Goal: Task Accomplishment & Management: Manage account settings

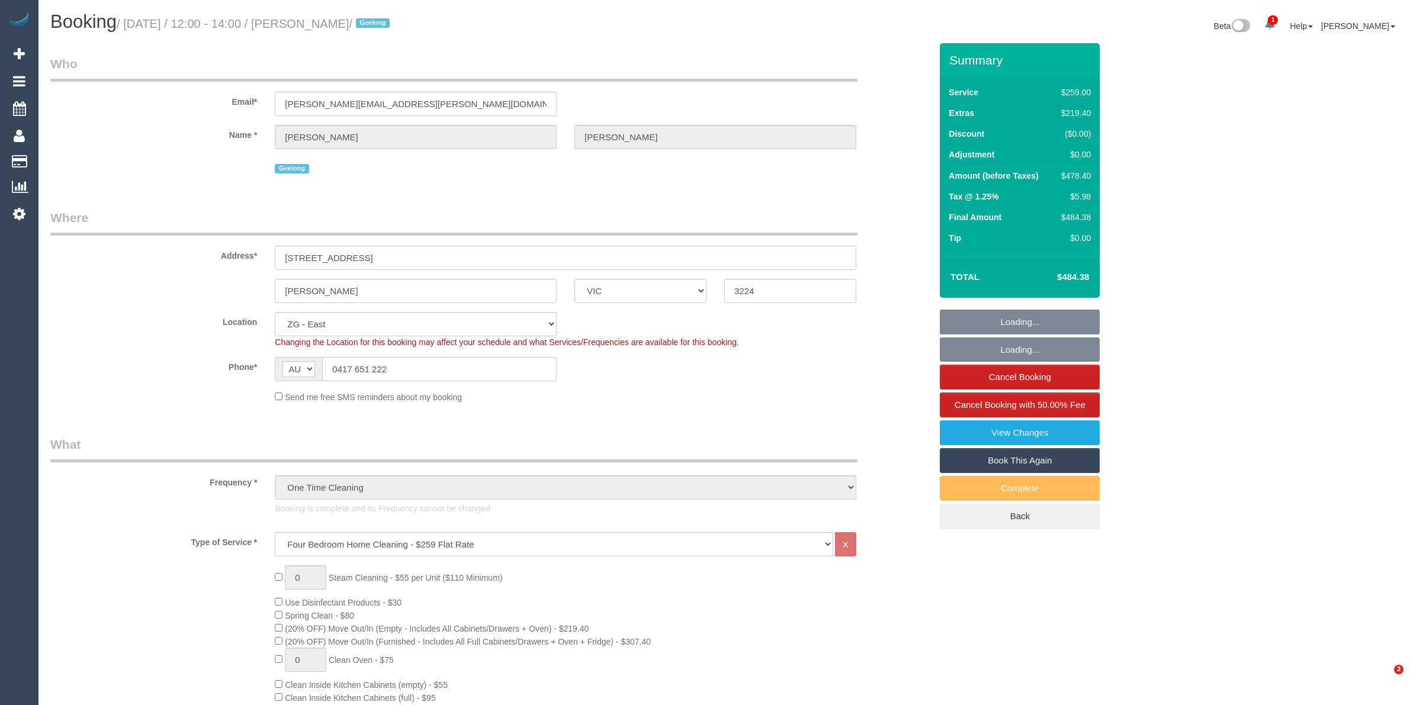
select select "VIC"
select select "number:28"
select select "number:14"
select select "number:19"
select select "number:36"
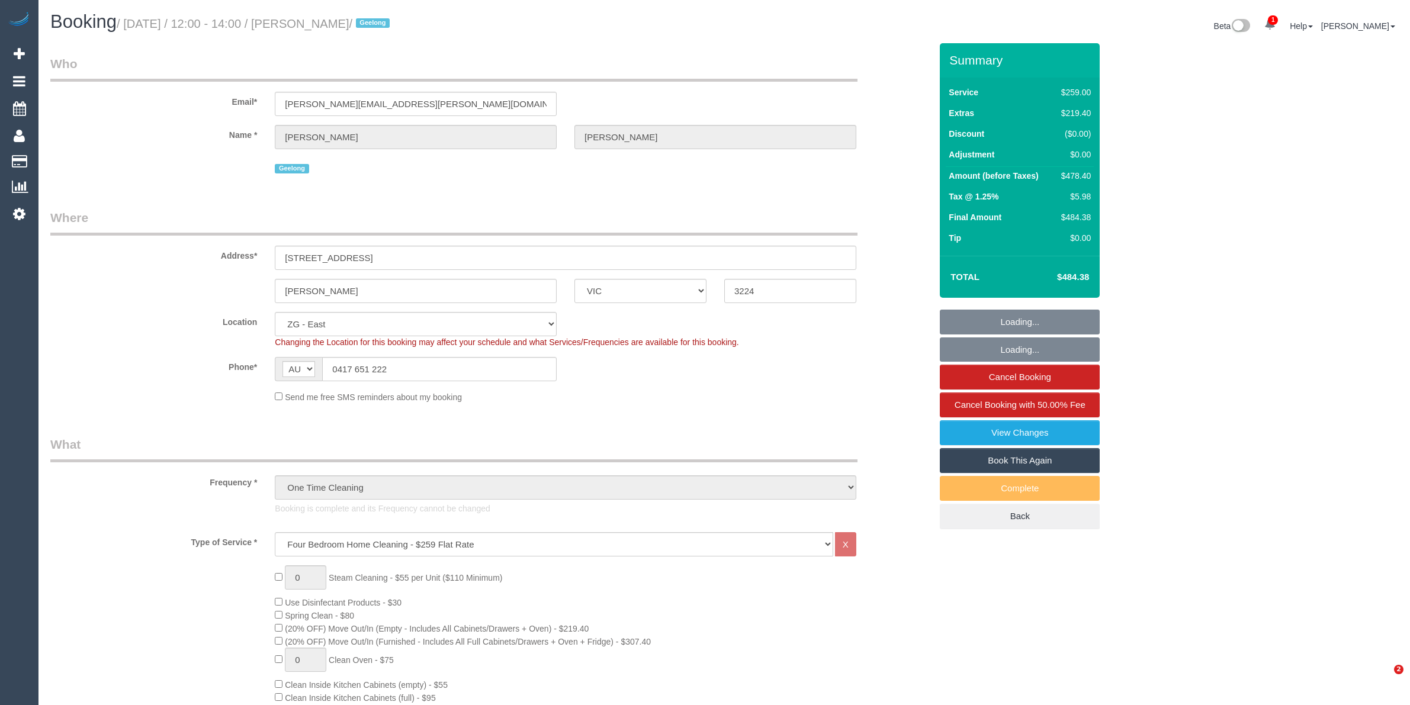
select select "number:12"
drag, startPoint x: 22, startPoint y: 205, endPoint x: 147, endPoint y: 166, distance: 130.7
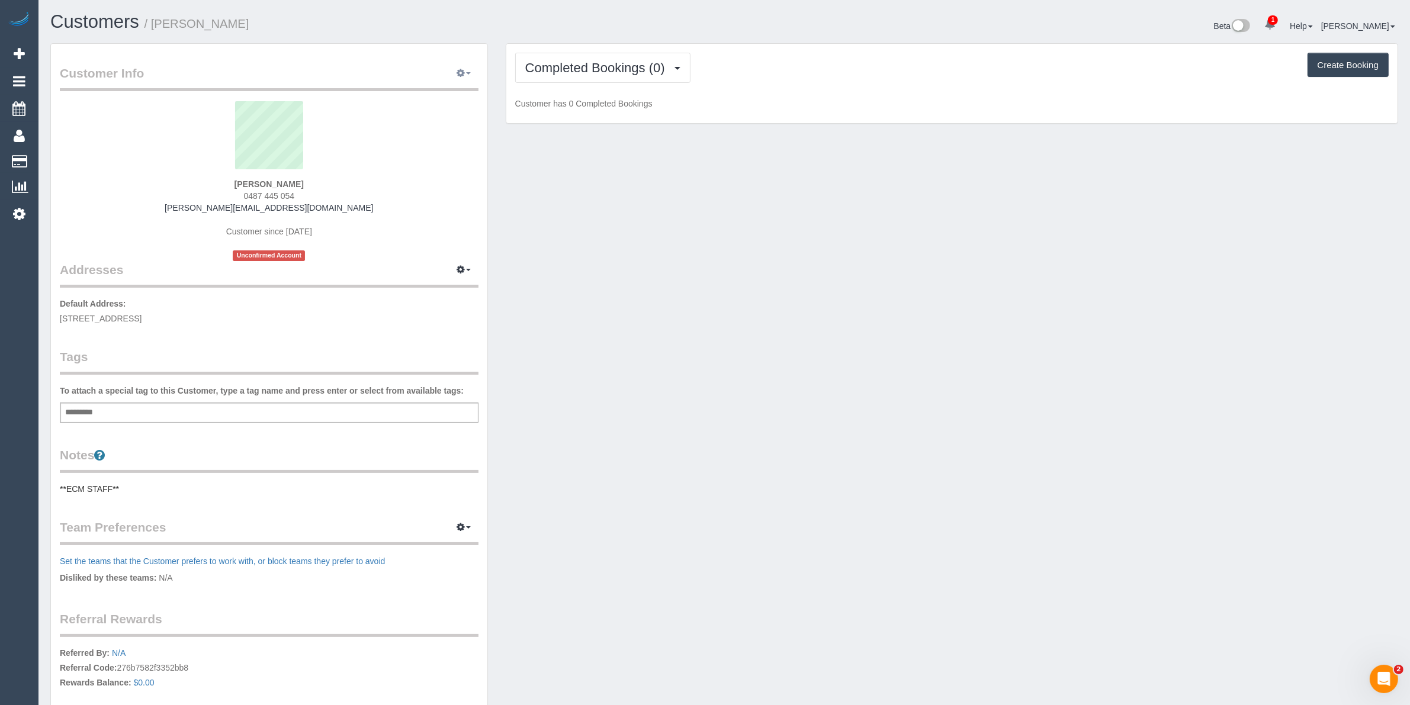
click at [472, 75] on button "button" at bounding box center [464, 74] width 30 height 18
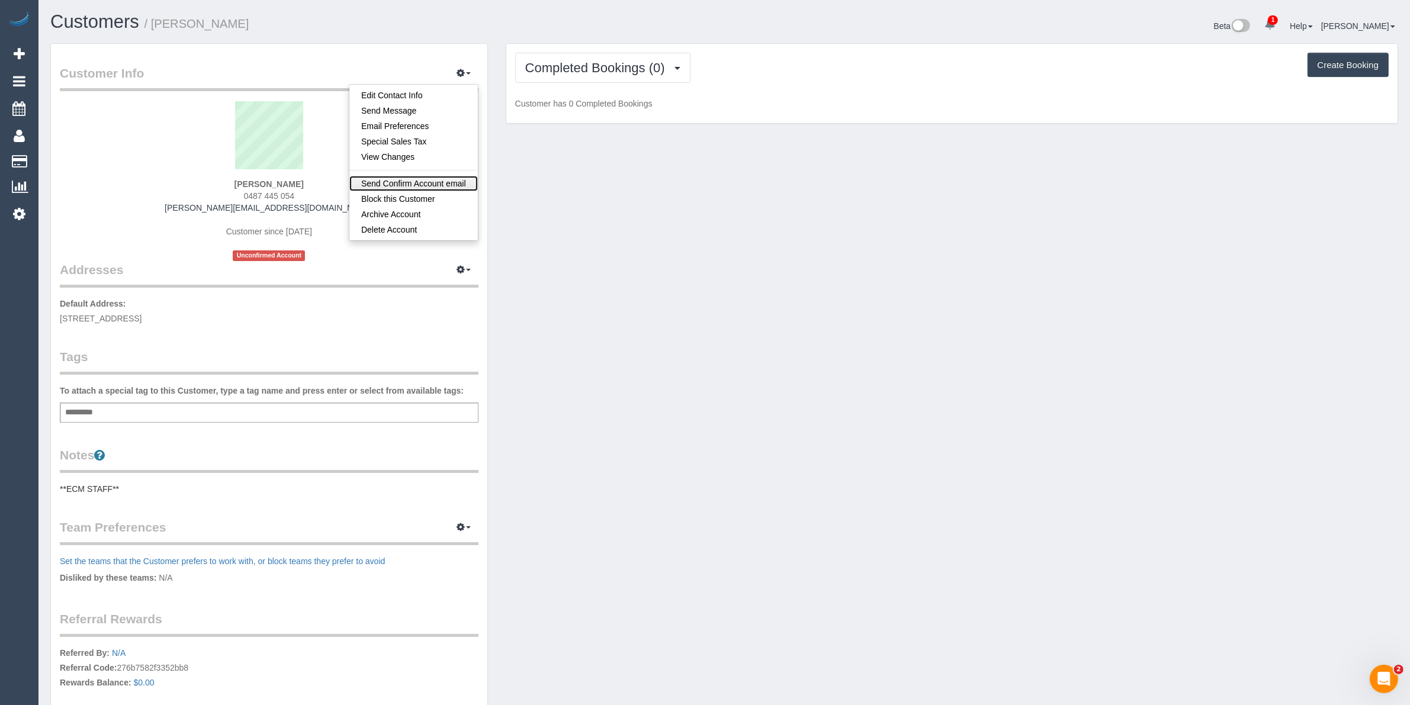
click at [422, 178] on link "Send Confirm Account email" at bounding box center [413, 183] width 128 height 15
